Goal: Check status

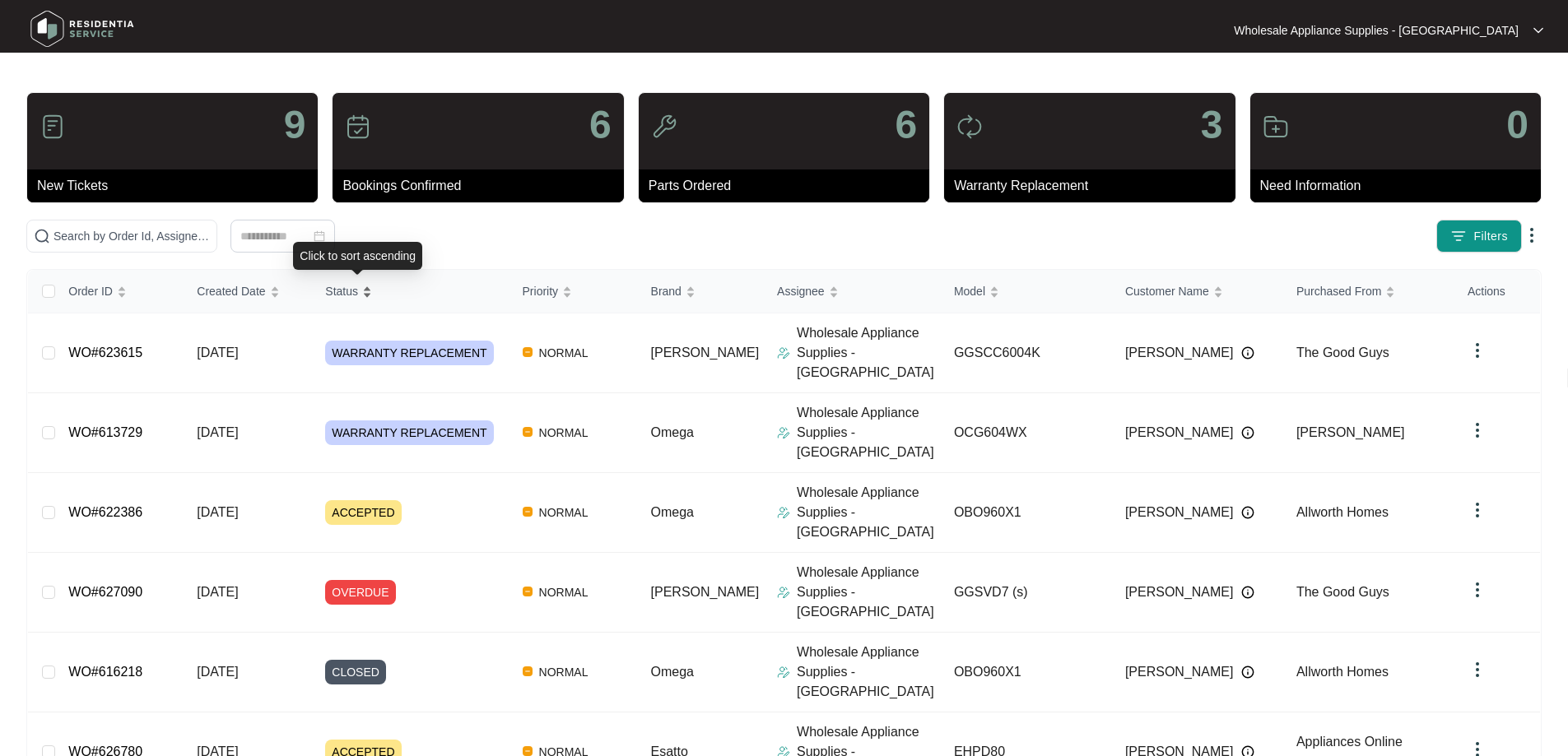
click at [358, 294] on span "Status" at bounding box center [342, 291] width 33 height 18
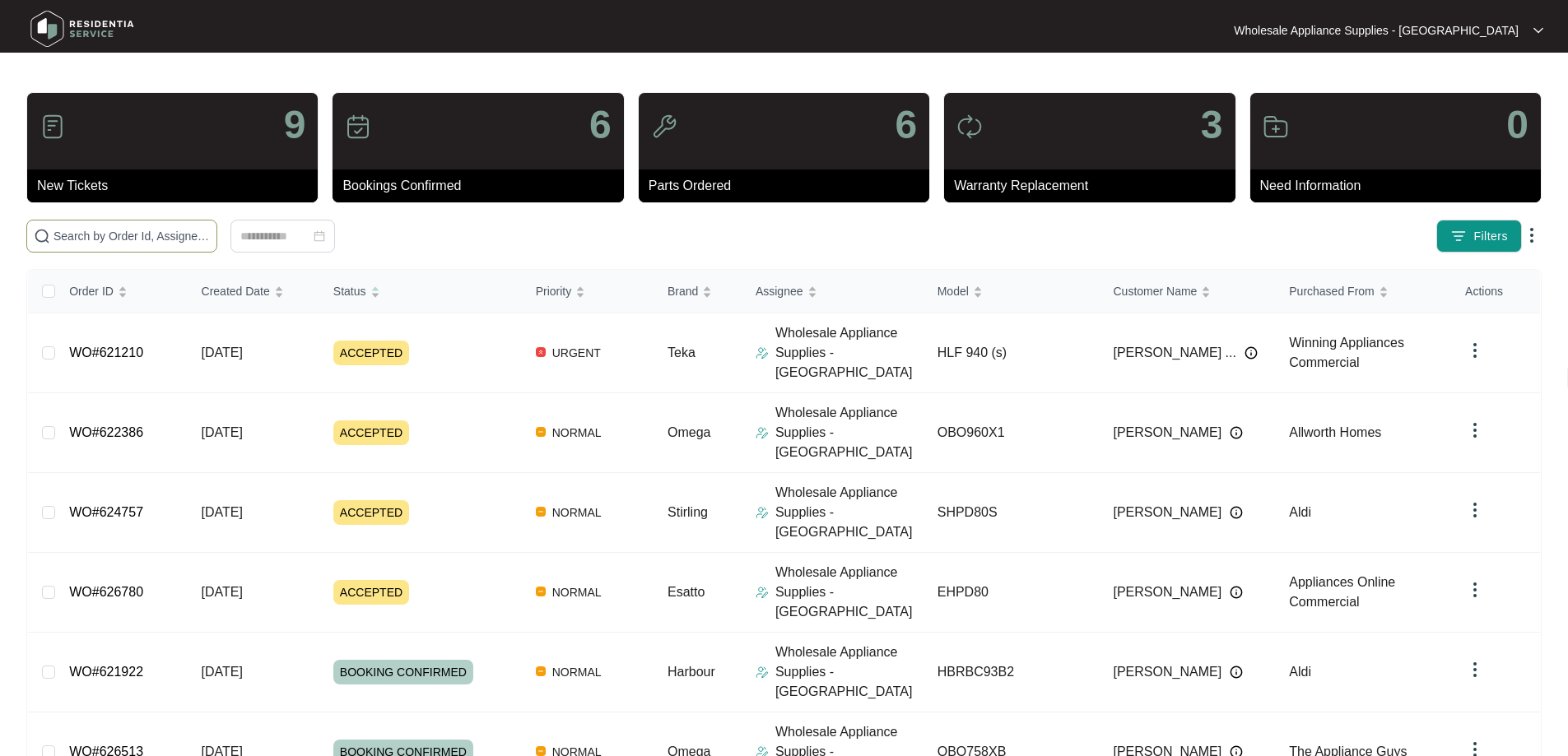
click at [209, 235] on input "text" at bounding box center [131, 236] width 156 height 18
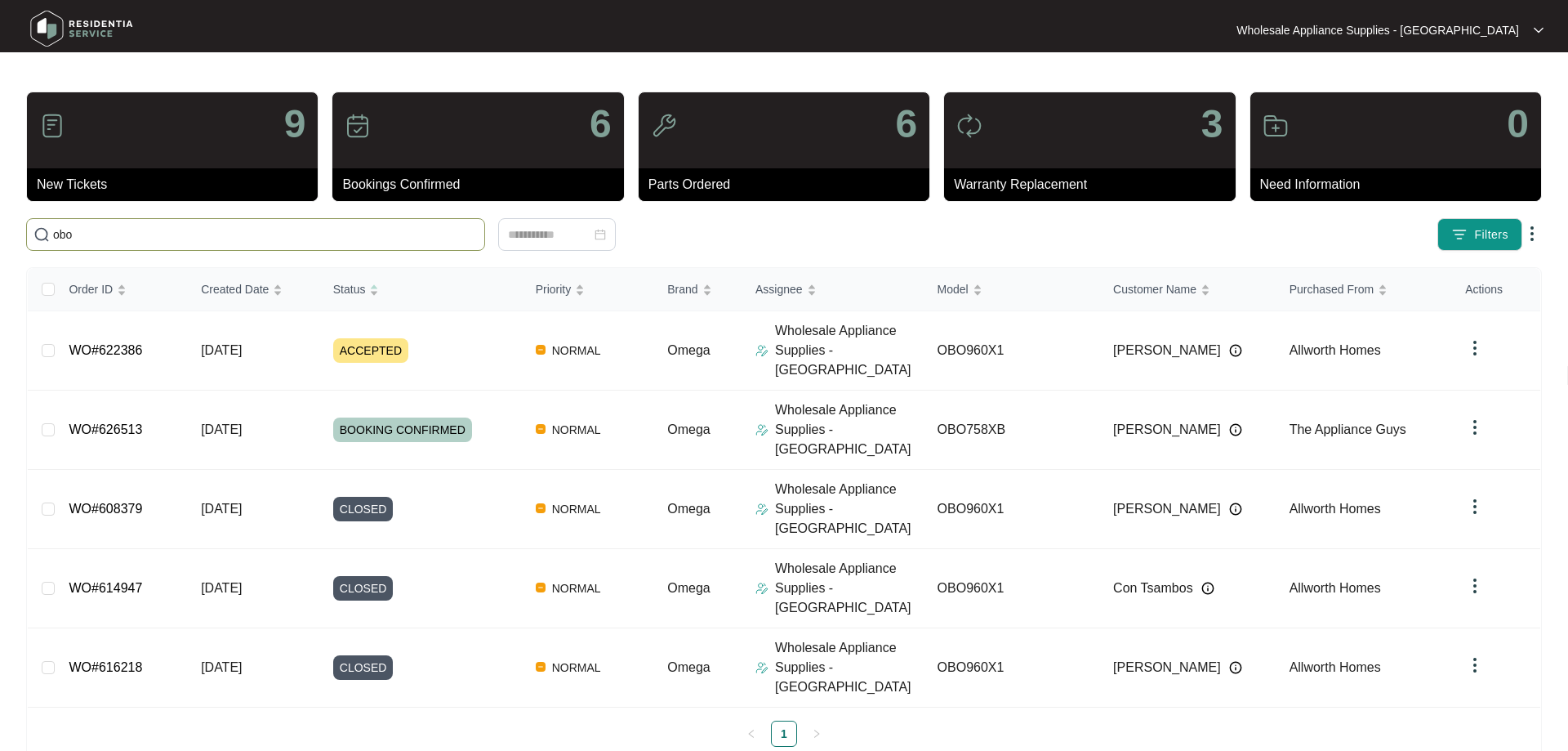
type input "obo"
click at [112, 234] on input "obo" at bounding box center [265, 235] width 425 height 18
drag, startPoint x: 113, startPoint y: 234, endPoint x: -4, endPoint y: 234, distance: 117.0
click at [0, 234] on html "Wholesale Appliance Supplies - Newcastle Wholesale ... 9 New Tickets 6 Bookings…" at bounding box center [784, 393] width 1568 height 787
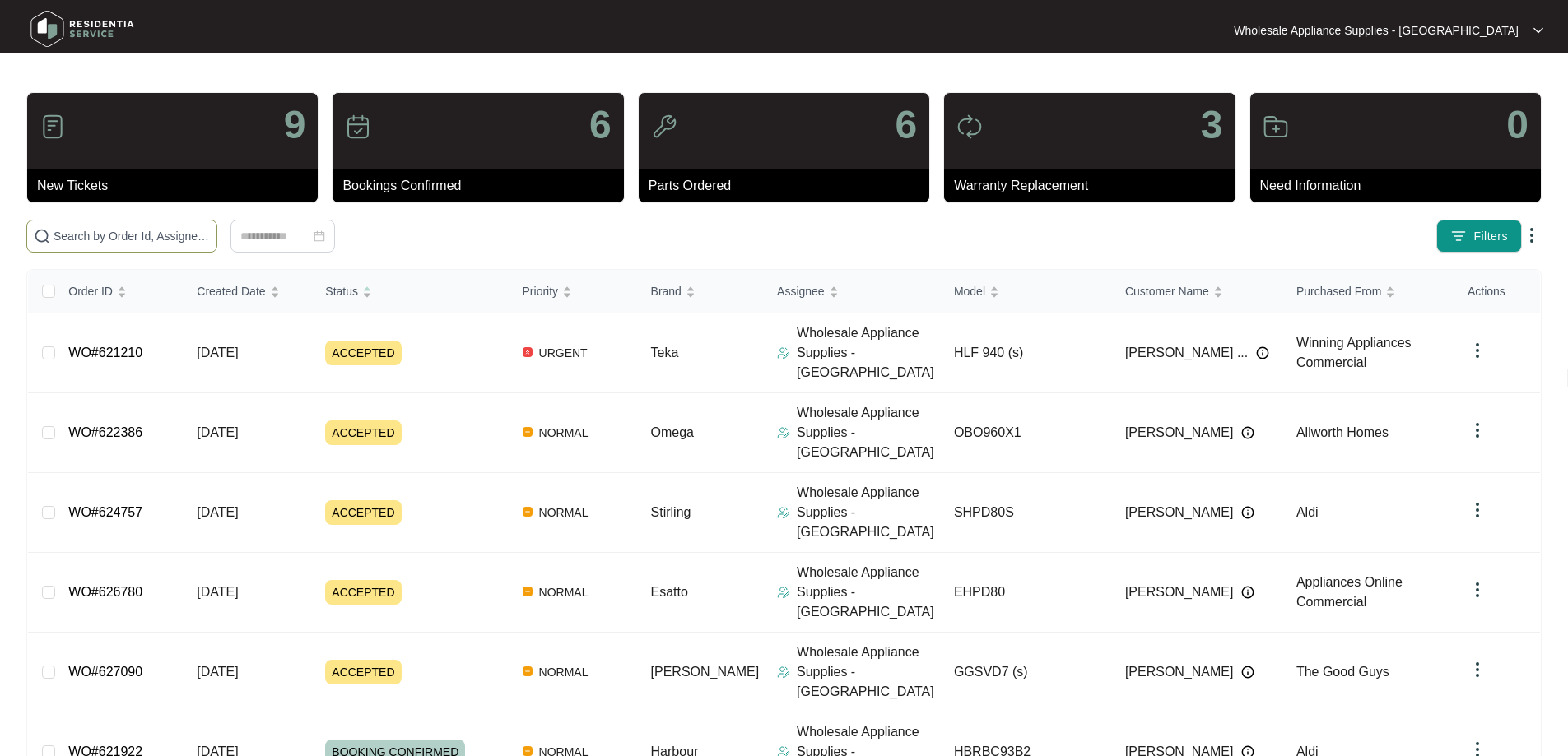
click at [165, 236] on input "text" at bounding box center [131, 236] width 156 height 18
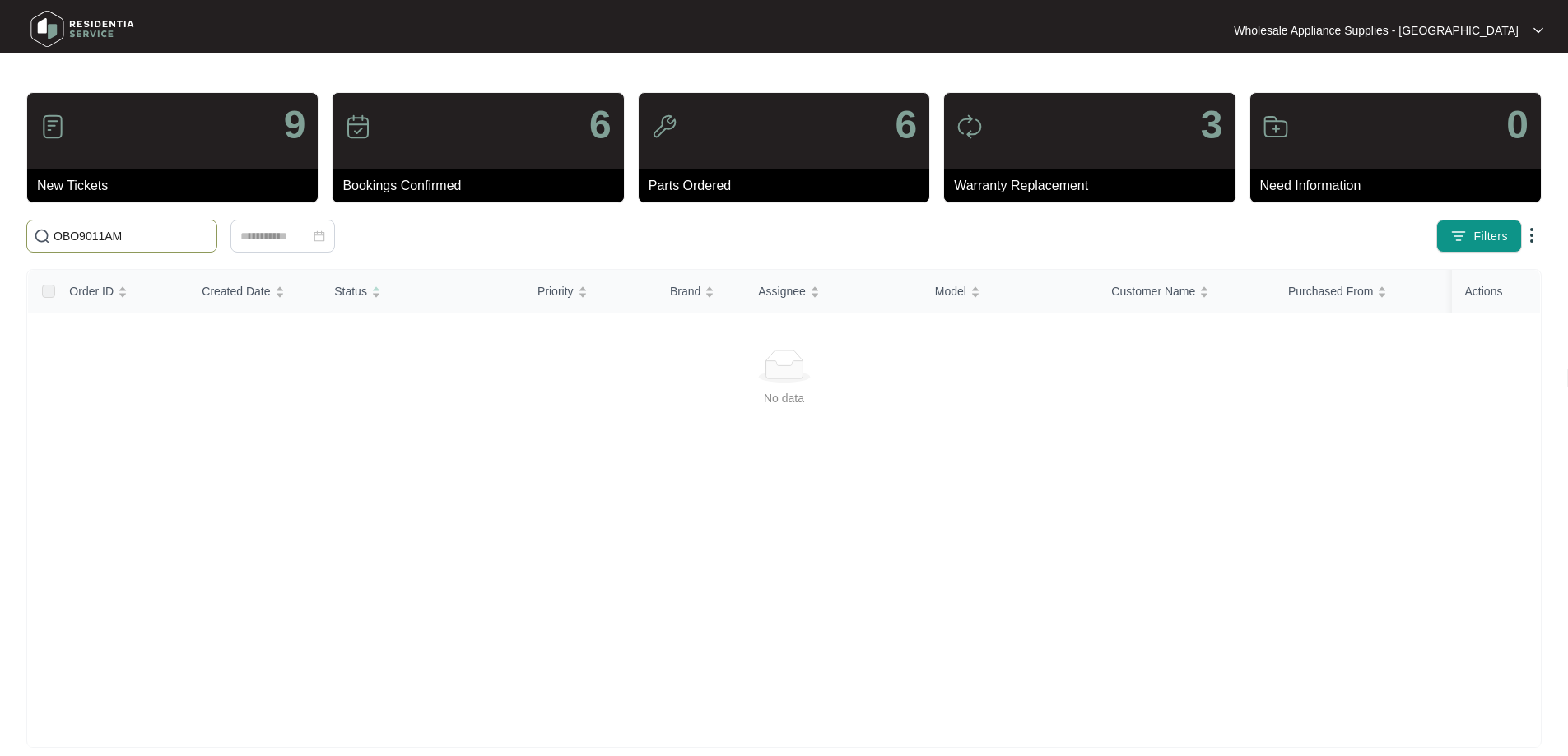
type input "OBO9011AM"
drag, startPoint x: 205, startPoint y: 233, endPoint x: 30, endPoint y: 237, distance: 175.0
click at [30, 237] on span "OBO9011AM" at bounding box center [121, 236] width 191 height 33
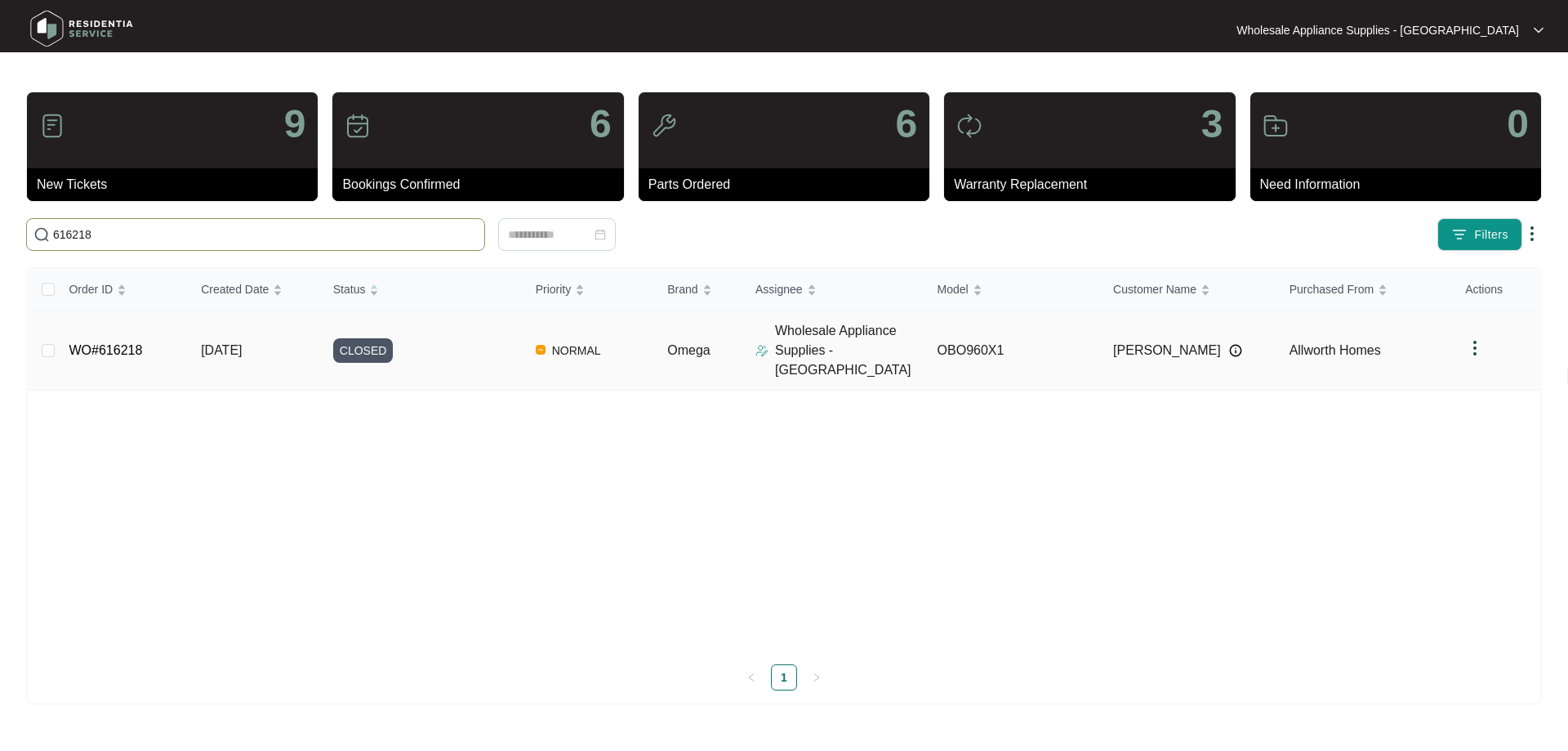
type input "616218"
click at [830, 339] on p "Wholesale Appliance Supplies - [GEOGRAPHIC_DATA]" at bounding box center [850, 351] width 149 height 59
click at [811, 338] on p "Wholesale Appliance Supplies - [GEOGRAPHIC_DATA]" at bounding box center [850, 351] width 149 height 59
click at [216, 343] on span "[DATE]" at bounding box center [221, 350] width 41 height 14
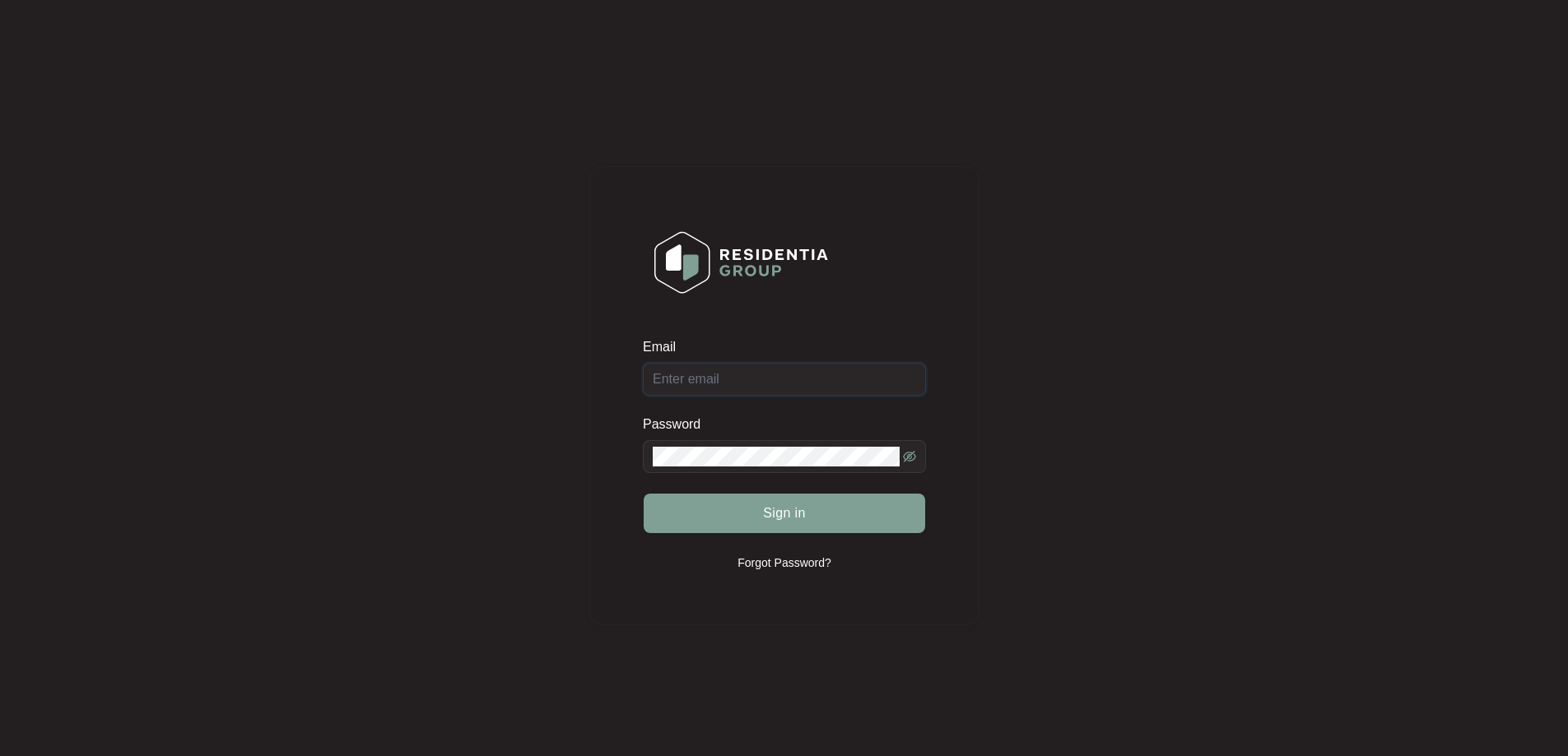
type input "newcastle@appliancesupplies.com.au"
click at [807, 516] on button "Sign in" at bounding box center [784, 513] width 281 height 40
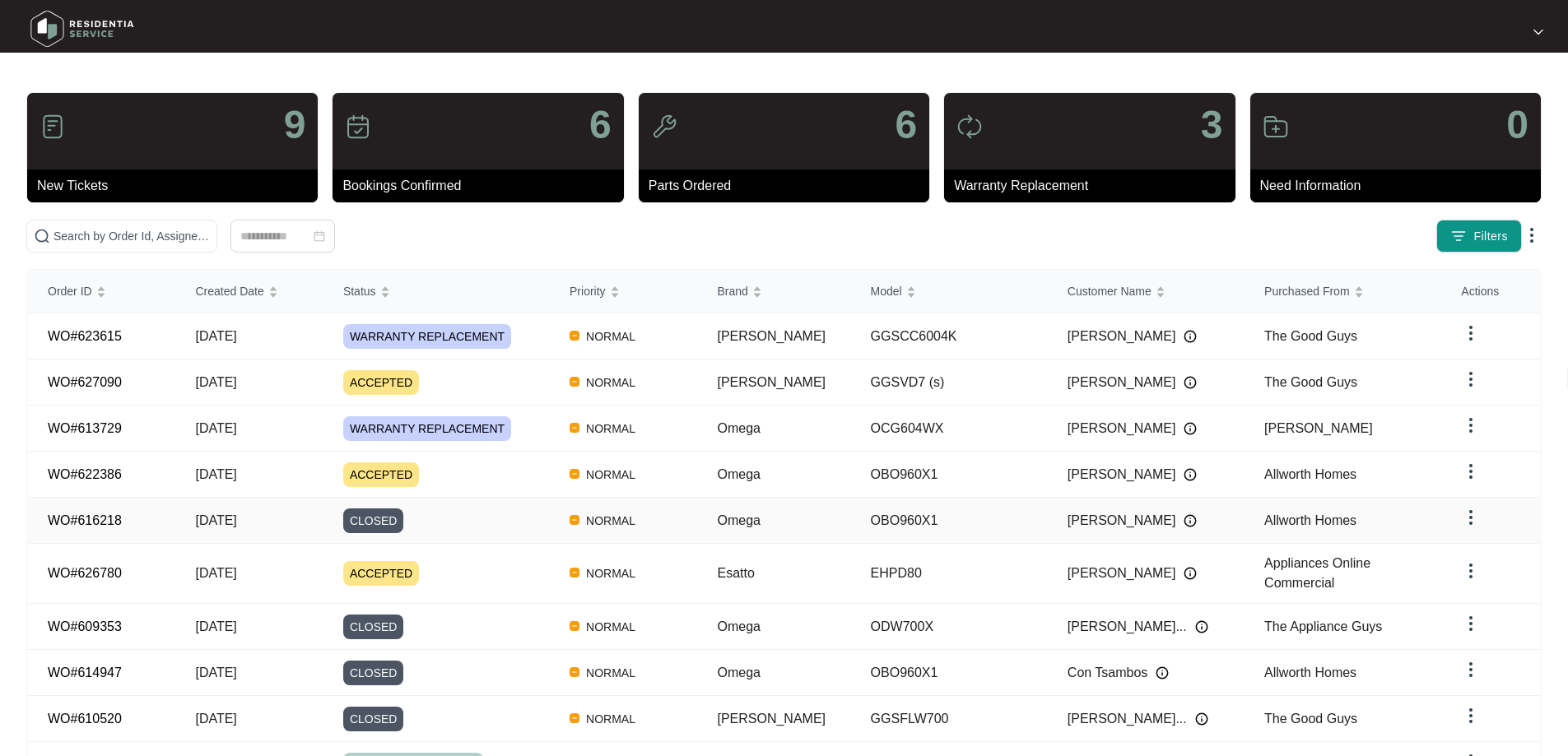
click at [869, 516] on td "OBO960X1" at bounding box center [949, 520] width 197 height 46
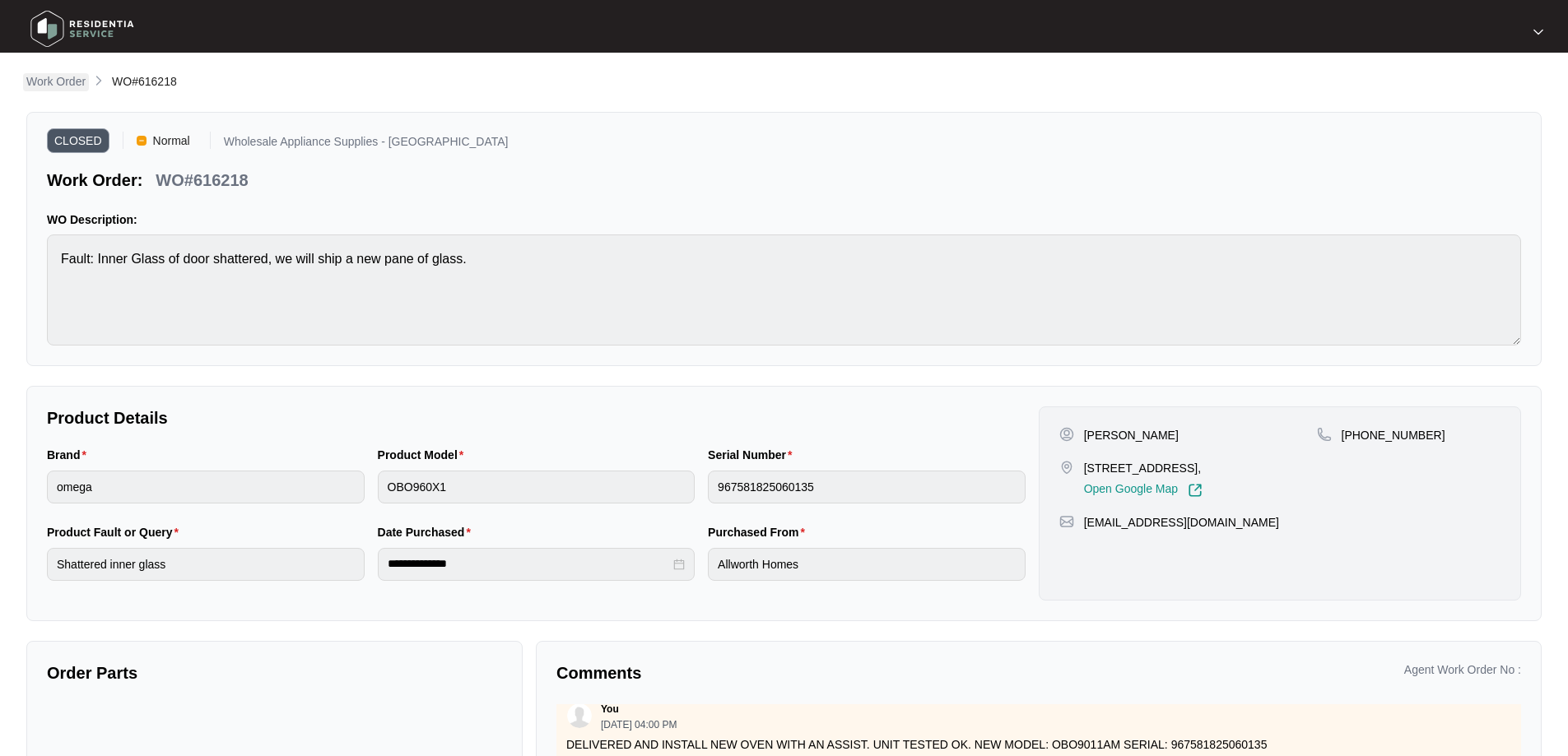
click at [72, 75] on p "Work Order" at bounding box center [56, 81] width 59 height 16
